Goal: Task Accomplishment & Management: Manage account settings

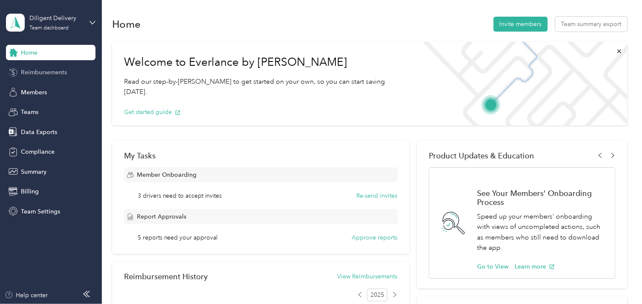
click at [55, 71] on span "Reimbursements" at bounding box center [44, 72] width 46 height 9
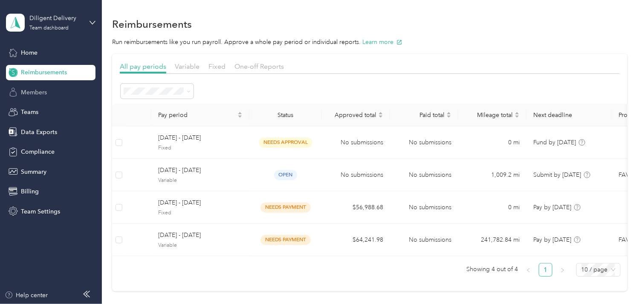
click at [40, 94] on span "Members" at bounding box center [34, 92] width 26 height 9
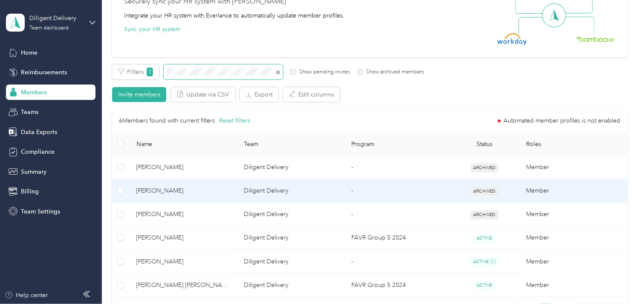
scroll to position [142, 0]
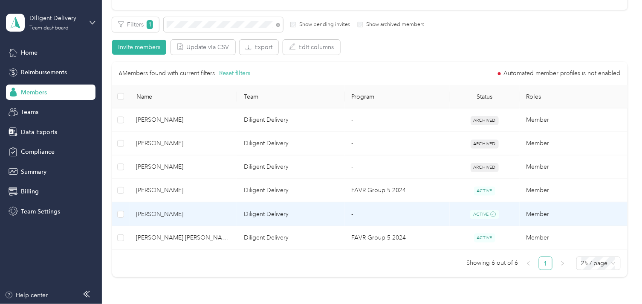
click at [201, 214] on span "[PERSON_NAME]" at bounding box center [183, 213] width 94 height 9
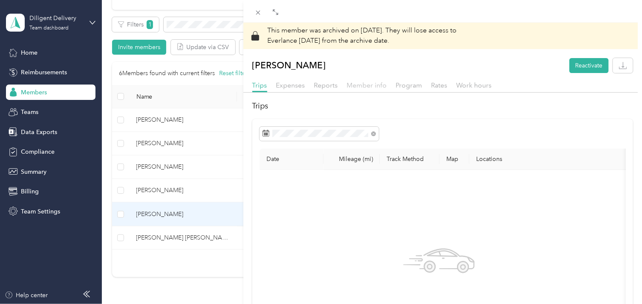
click at [367, 85] on span "Member info" at bounding box center [367, 85] width 40 height 8
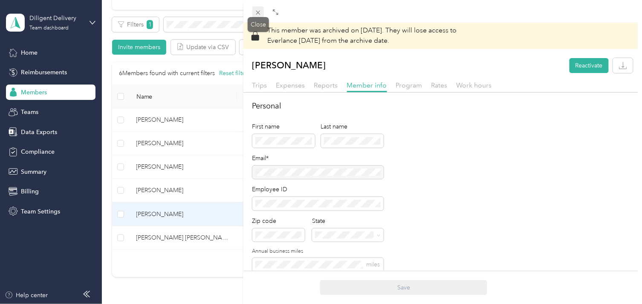
click at [258, 12] on icon at bounding box center [258, 12] width 7 height 7
